Goal: Information Seeking & Learning: Learn about a topic

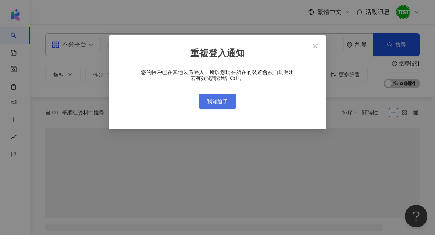
click at [228, 95] on button "我知道了" at bounding box center [217, 101] width 37 height 15
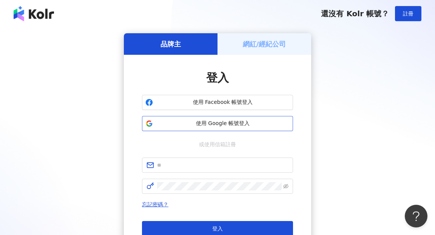
click at [220, 125] on span "使用 Google 帳號登入" at bounding box center [223, 124] width 134 height 8
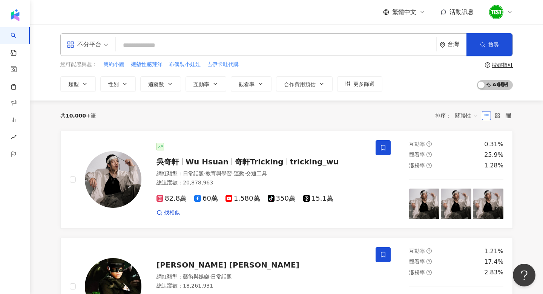
click at [434, 11] on icon at bounding box center [510, 12] width 3 height 2
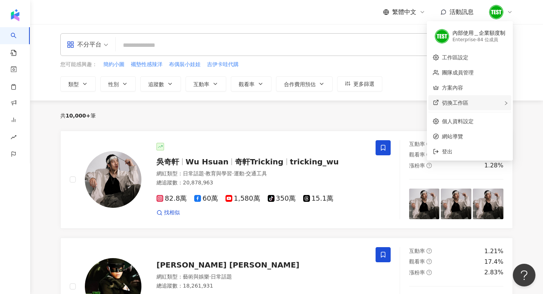
click at [434, 104] on div "切換工作區" at bounding box center [470, 102] width 83 height 15
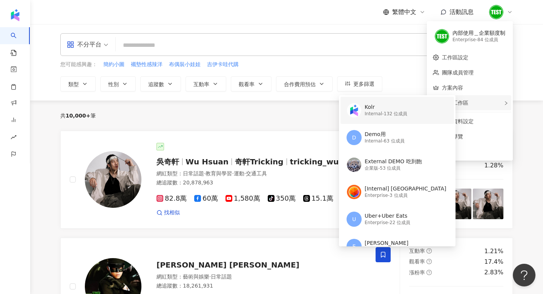
click at [393, 105] on div "Kolr" at bounding box center [386, 107] width 43 height 8
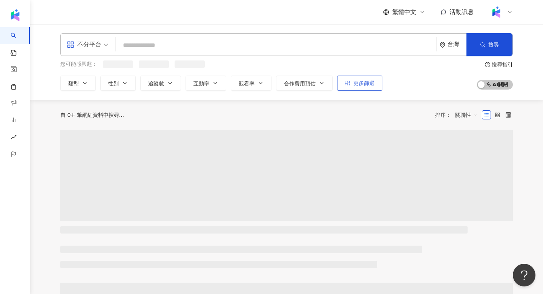
click at [374, 80] on span "更多篩選" at bounding box center [364, 83] width 21 height 6
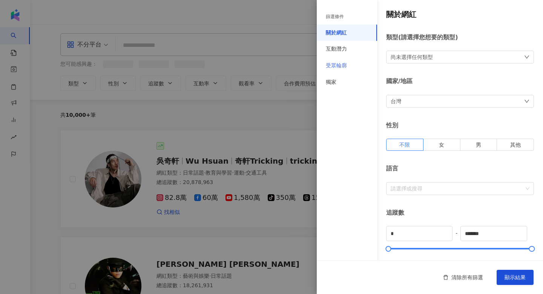
click at [361, 64] on div "受眾輪廓" at bounding box center [347, 65] width 60 height 17
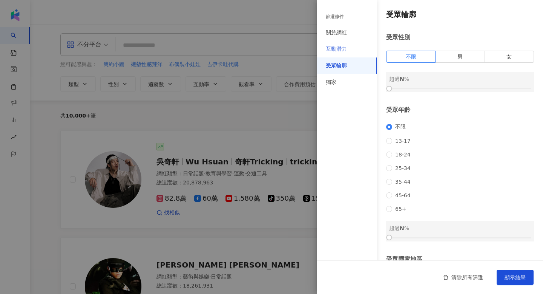
click at [357, 52] on div "互動潛力" at bounding box center [347, 49] width 60 height 17
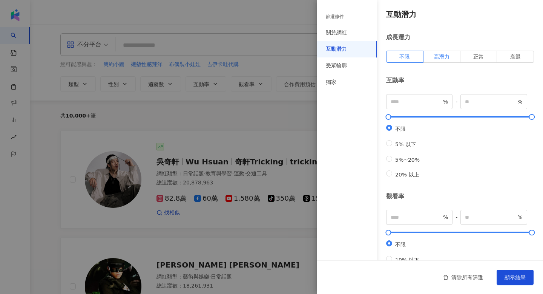
click at [434, 60] on label "高潛力" at bounding box center [442, 57] width 37 height 12
click at [406, 55] on span "不限" at bounding box center [405, 57] width 11 height 6
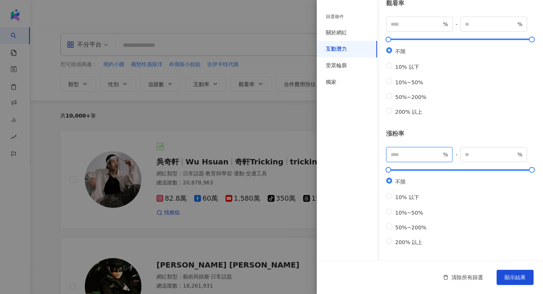
click at [407, 150] on input "number" at bounding box center [416, 154] width 51 height 8
type input "**"
click at [434, 234] on button "顯示結果" at bounding box center [515, 276] width 37 height 15
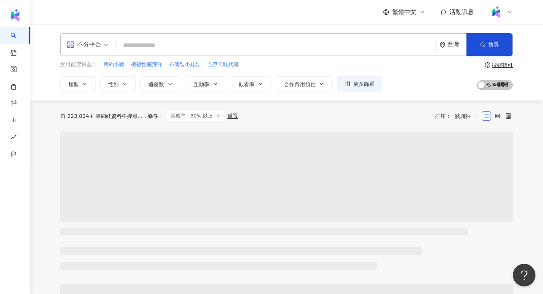
click at [105, 52] on span at bounding box center [88, 45] width 42 height 22
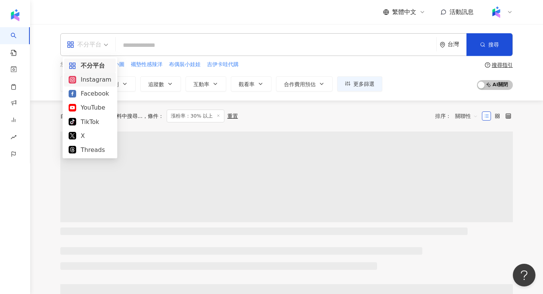
click at [103, 79] on div "Instagram" at bounding box center [90, 79] width 43 height 9
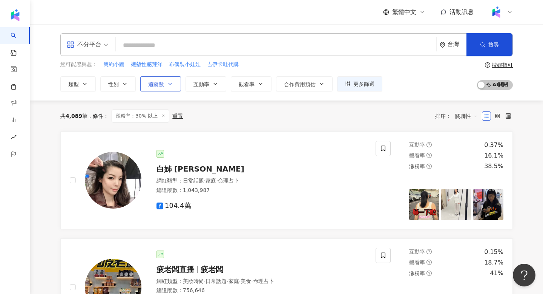
click at [148, 84] on button "追蹤數" at bounding box center [160, 83] width 41 height 15
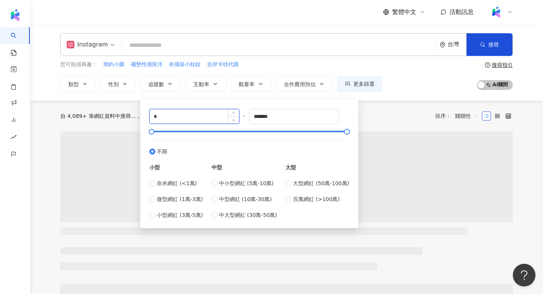
drag, startPoint x: 165, startPoint y: 118, endPoint x: 158, endPoint y: 118, distance: 6.8
click at [158, 118] on input "*" at bounding box center [194, 116] width 89 height 14
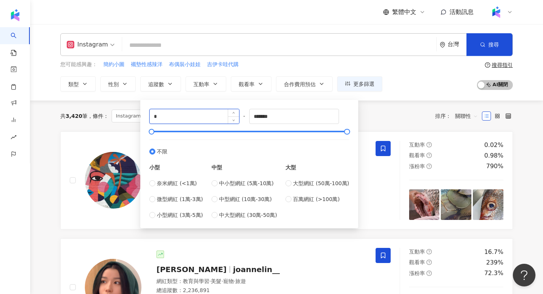
type input "*"
type input "******"
click at [408, 112] on div "共 3,420 筆 條件 ： Instagram 漲粉率：30% 以上 重置 排序： 關聯性" at bounding box center [286, 115] width 453 height 13
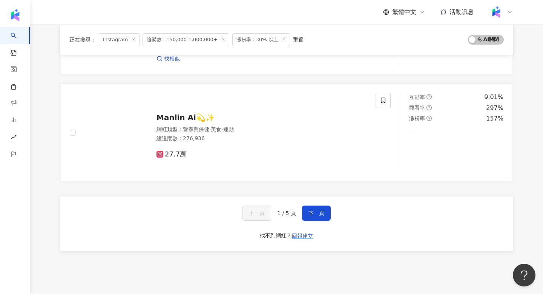
scroll to position [1223, 0]
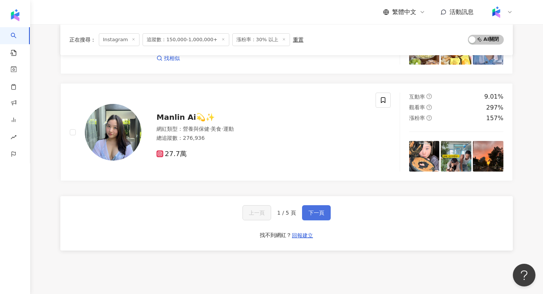
click at [319, 209] on span "下一頁" at bounding box center [317, 212] width 16 height 6
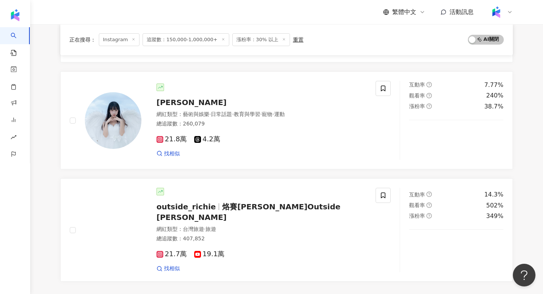
scroll to position [1282, 0]
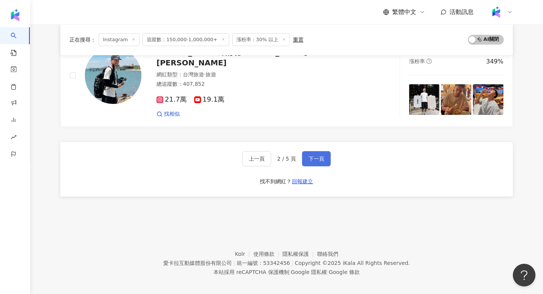
click at [322, 151] on button "下一頁" at bounding box center [316, 158] width 29 height 15
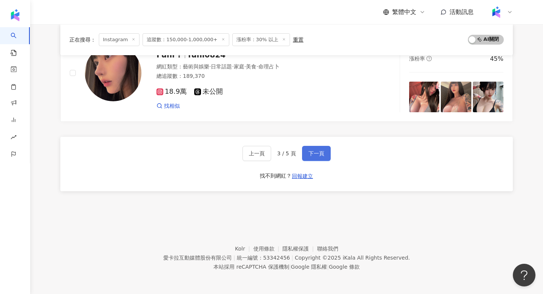
click at [316, 154] on span "下一頁" at bounding box center [317, 153] width 16 height 6
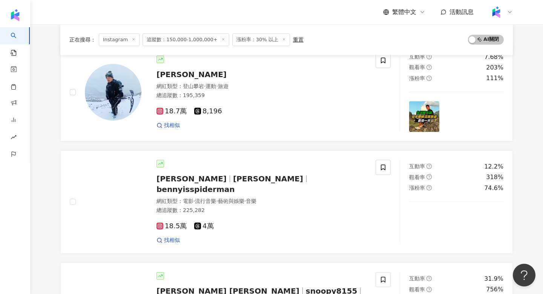
scroll to position [92, 0]
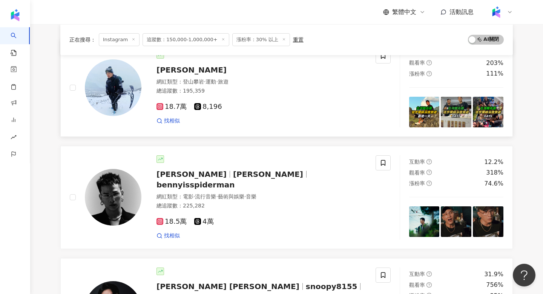
click at [115, 78] on img at bounding box center [113, 87] width 57 height 57
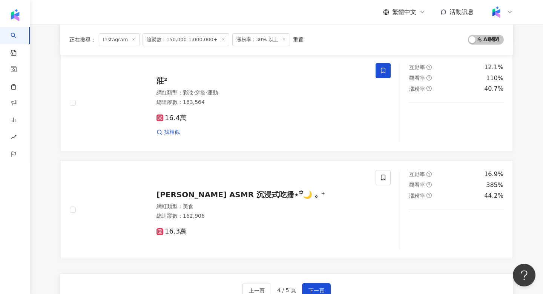
scroll to position [1161, 0]
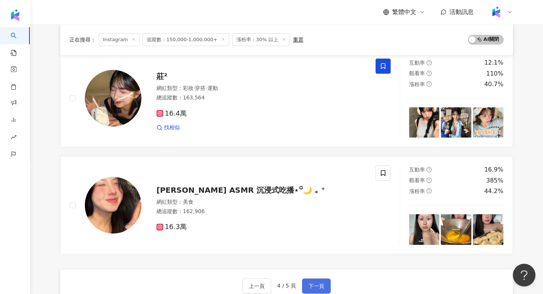
click at [319, 234] on span "下一頁" at bounding box center [317, 286] width 16 height 6
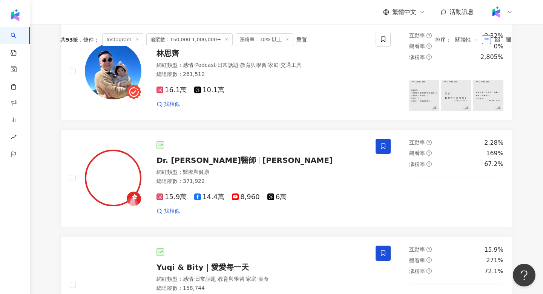
scroll to position [0, 0]
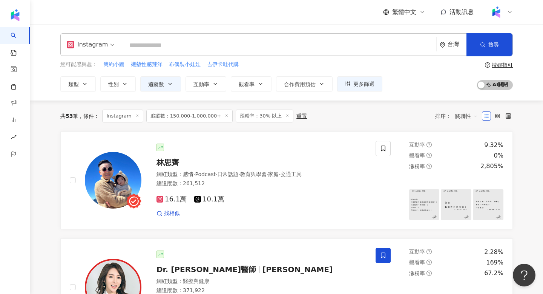
click at [286, 117] on icon at bounding box center [288, 116] width 4 height 4
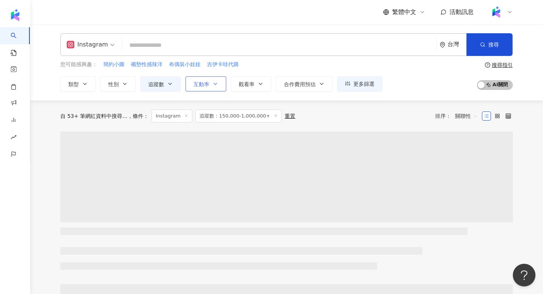
click at [213, 78] on button "互動率" at bounding box center [206, 83] width 41 height 15
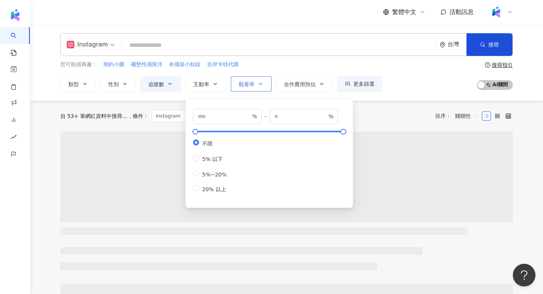
click at [253, 83] on span "觀看率" at bounding box center [247, 84] width 16 height 6
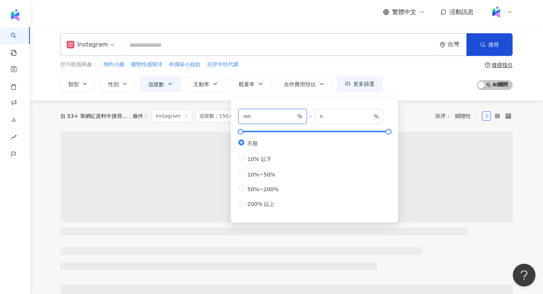
click at [257, 113] on input "number" at bounding box center [269, 116] width 53 height 8
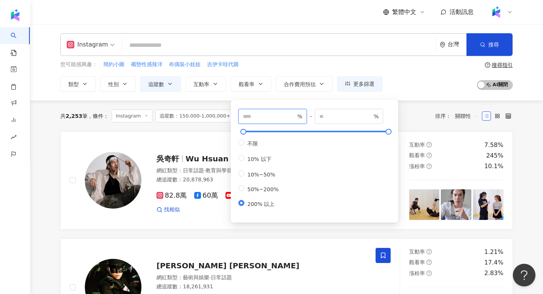
type input "***"
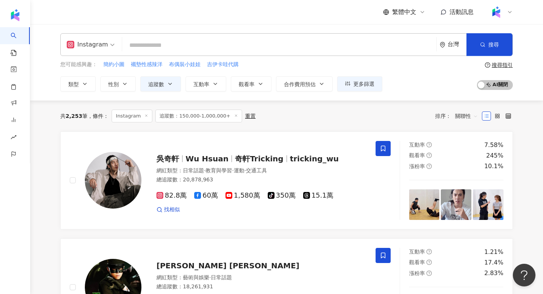
click at [434, 79] on div "您可能感興趣： 簡約小圖 襯墊性感辣洋 布偶裝小娃娃 吉伊卡哇代購 類型 性別 追蹤數 互動率 觀看率 合作費用預估 更多篩選 篩選條件 關於網紅 互動潛力 …" at bounding box center [286, 75] width 453 height 31
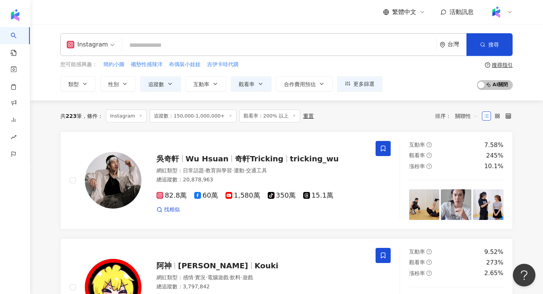
click at [434, 112] on span "關聯性" at bounding box center [466, 116] width 23 height 12
click at [434, 145] on div "追蹤數" at bounding box center [466, 144] width 19 height 8
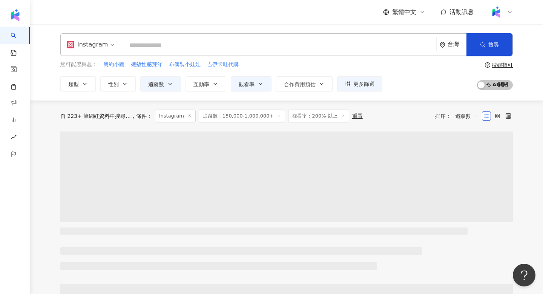
click at [434, 118] on span "追蹤數" at bounding box center [466, 116] width 23 height 12
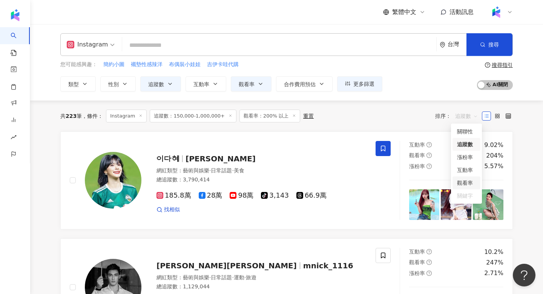
click at [434, 184] on div "觀看率" at bounding box center [466, 182] width 19 height 8
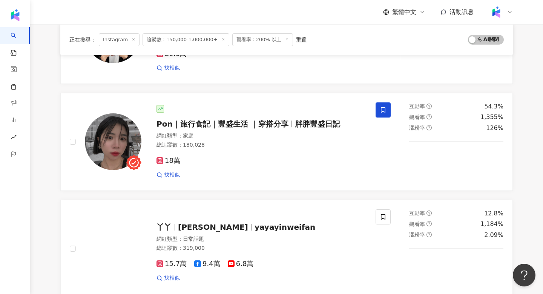
scroll to position [253, 0]
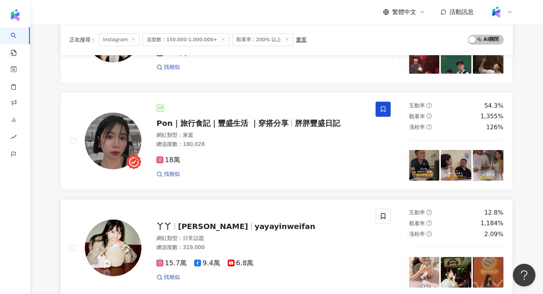
click at [112, 234] on img at bounding box center [113, 247] width 57 height 57
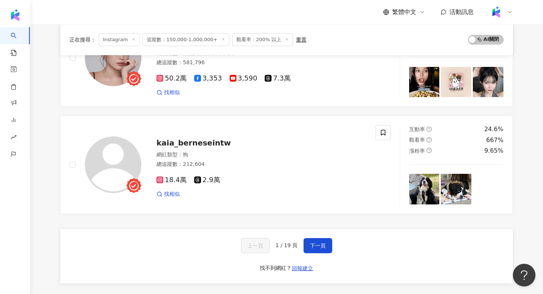
scroll to position [1201, 0]
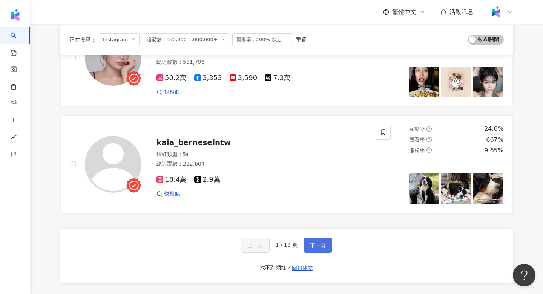
click at [311, 234] on span "下一頁" at bounding box center [318, 245] width 16 height 6
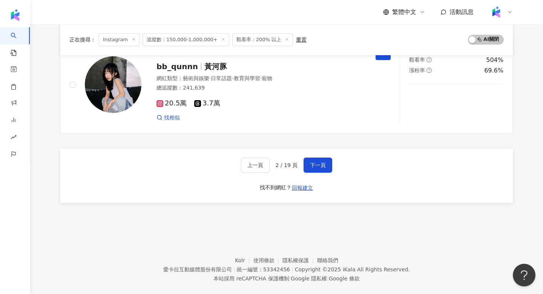
scroll to position [1282, 0]
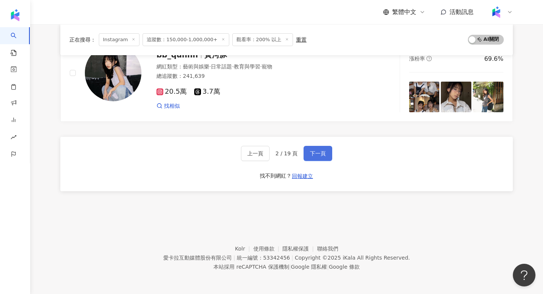
click at [325, 152] on span "下一頁" at bounding box center [318, 153] width 16 height 6
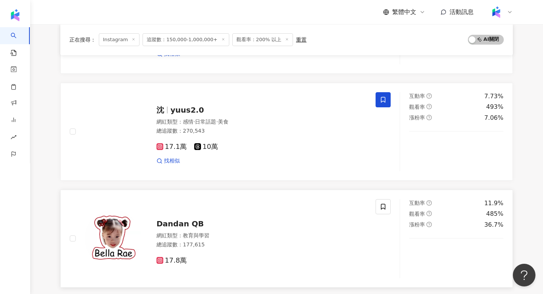
scroll to position [260, 0]
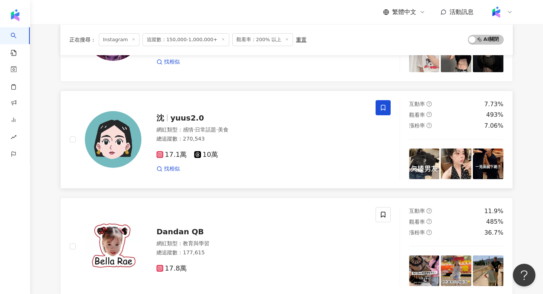
click at [109, 138] on img at bounding box center [113, 139] width 57 height 57
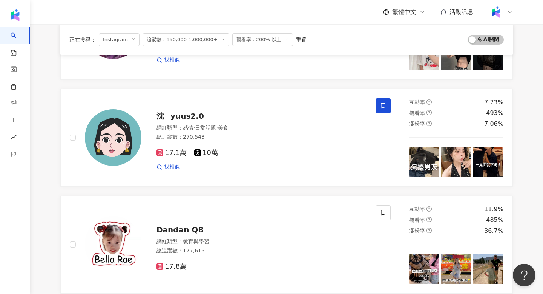
scroll to position [441, 0]
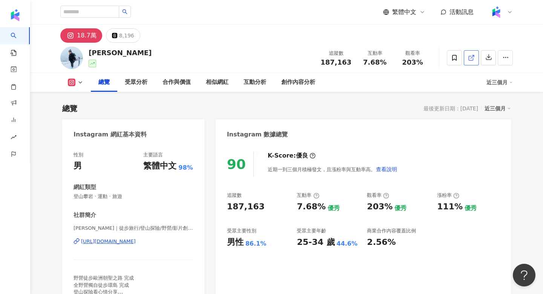
click at [470, 57] on icon at bounding box center [471, 57] width 7 height 7
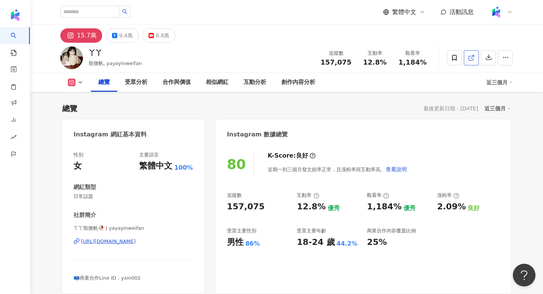
click at [469, 61] on icon at bounding box center [471, 57] width 7 height 7
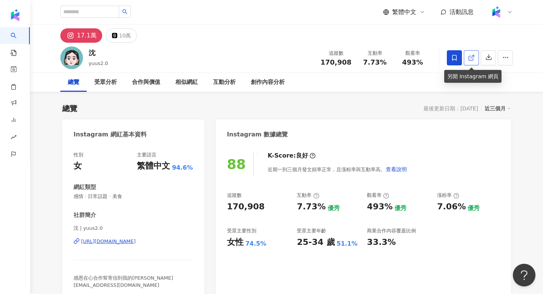
click at [474, 55] on line at bounding box center [472, 56] width 3 height 3
